Goal: Find specific page/section: Locate a particular part of the current website

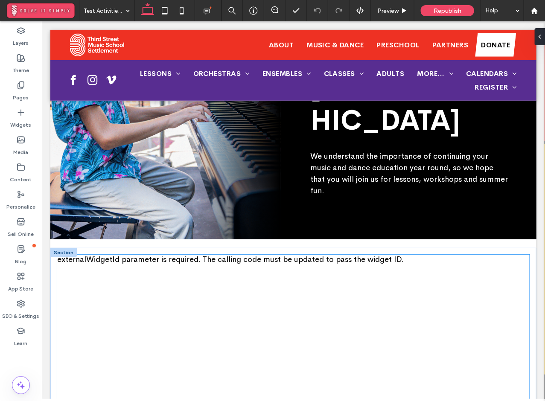
click at [376, 255] on div "externalWidgetId parameter is required. The calling code must be updated to pas…" at bounding box center [293, 259] width 473 height 9
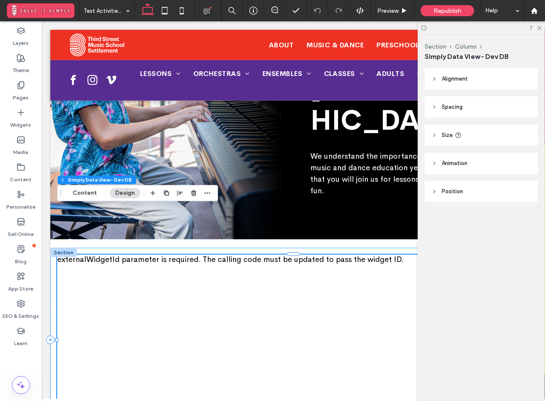
click at [376, 255] on div "externalWidgetId parameter is required. The calling code must be updated to pas…" at bounding box center [293, 259] width 473 height 9
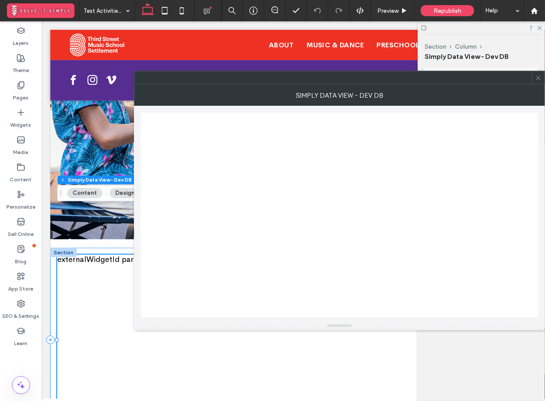
click at [539, 81] on span at bounding box center [539, 77] width 6 height 13
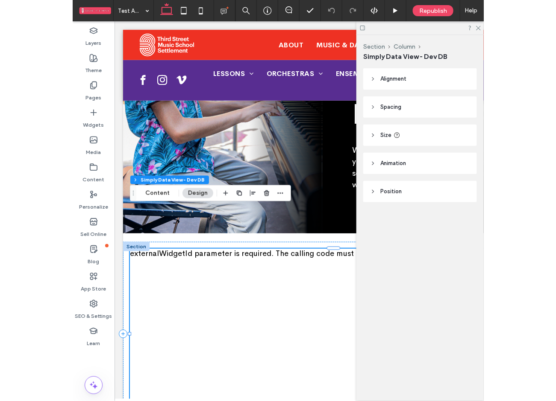
scroll to position [146, 0]
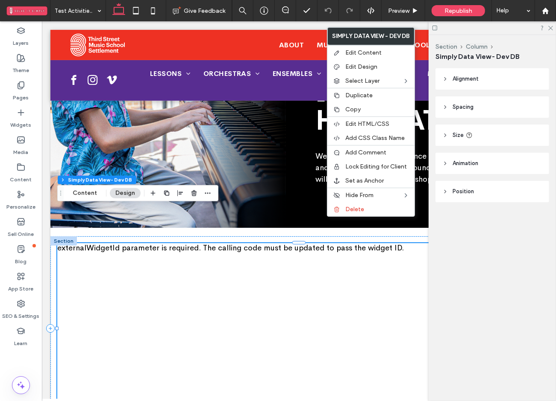
click at [325, 243] on div "externalWidgetId parameter is required. The calling code must be updated to pas…" at bounding box center [298, 328] width 483 height 171
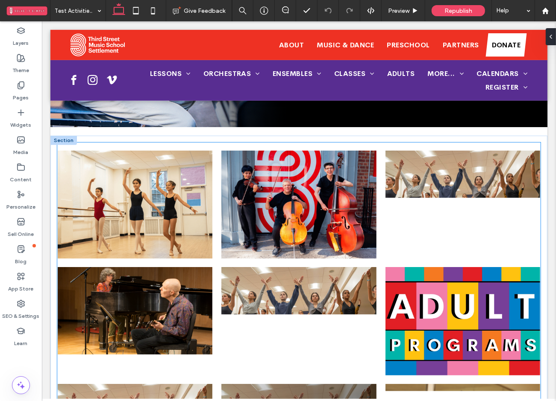
scroll to position [236, 0]
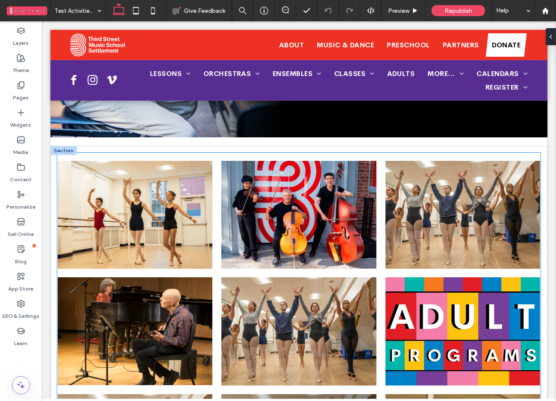
click at [246, 291] on div "Preludio Choir (Grades 3-6)" at bounding box center [298, 331] width 155 height 108
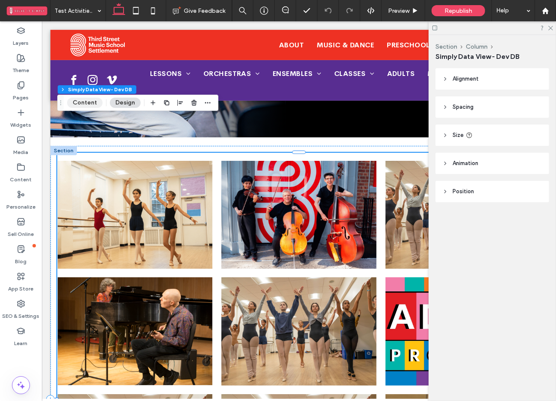
click at [94, 105] on button "Content" at bounding box center [84, 103] width 35 height 10
